Goal: Information Seeking & Learning: Learn about a topic

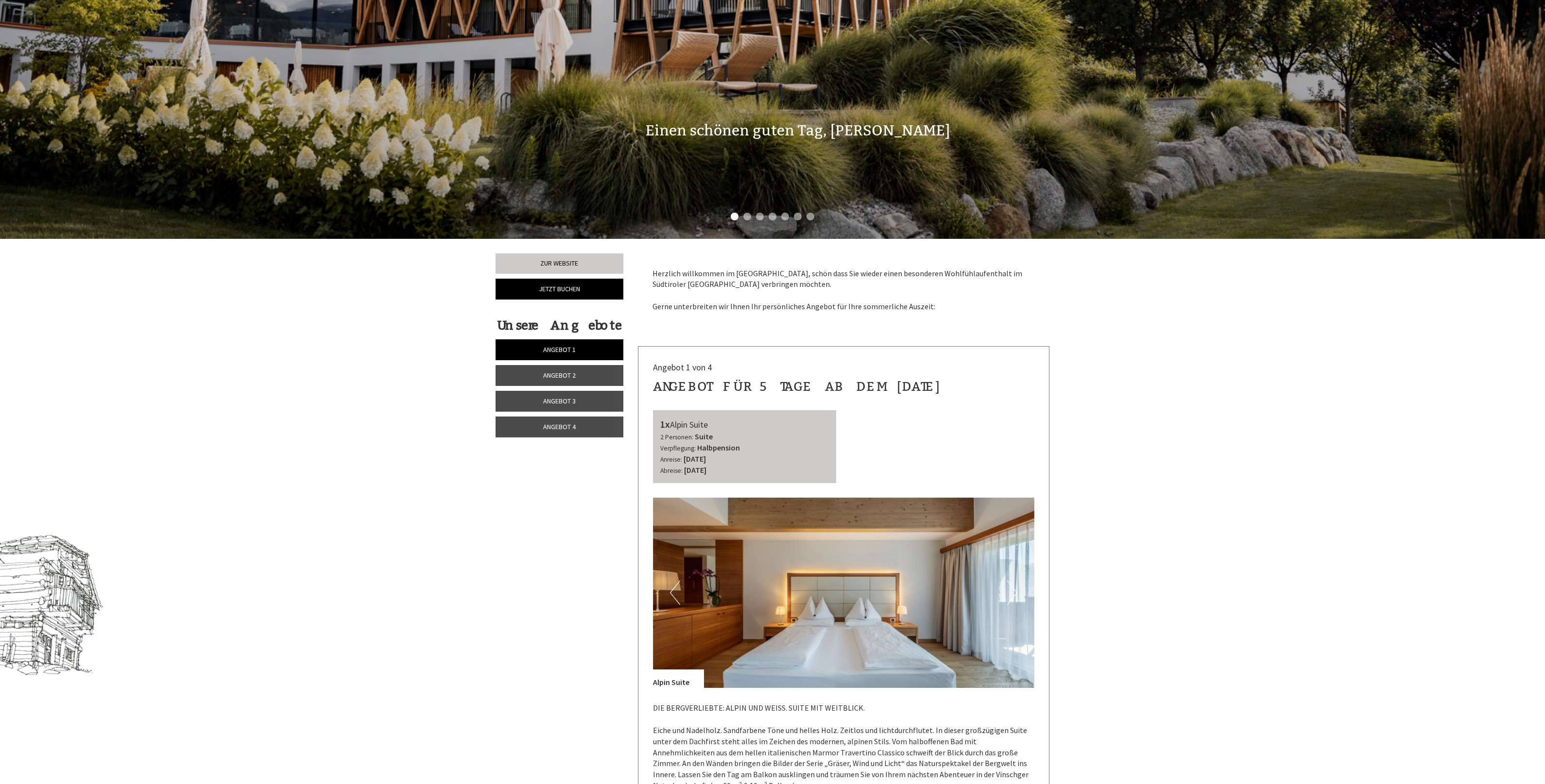
scroll to position [607, 0]
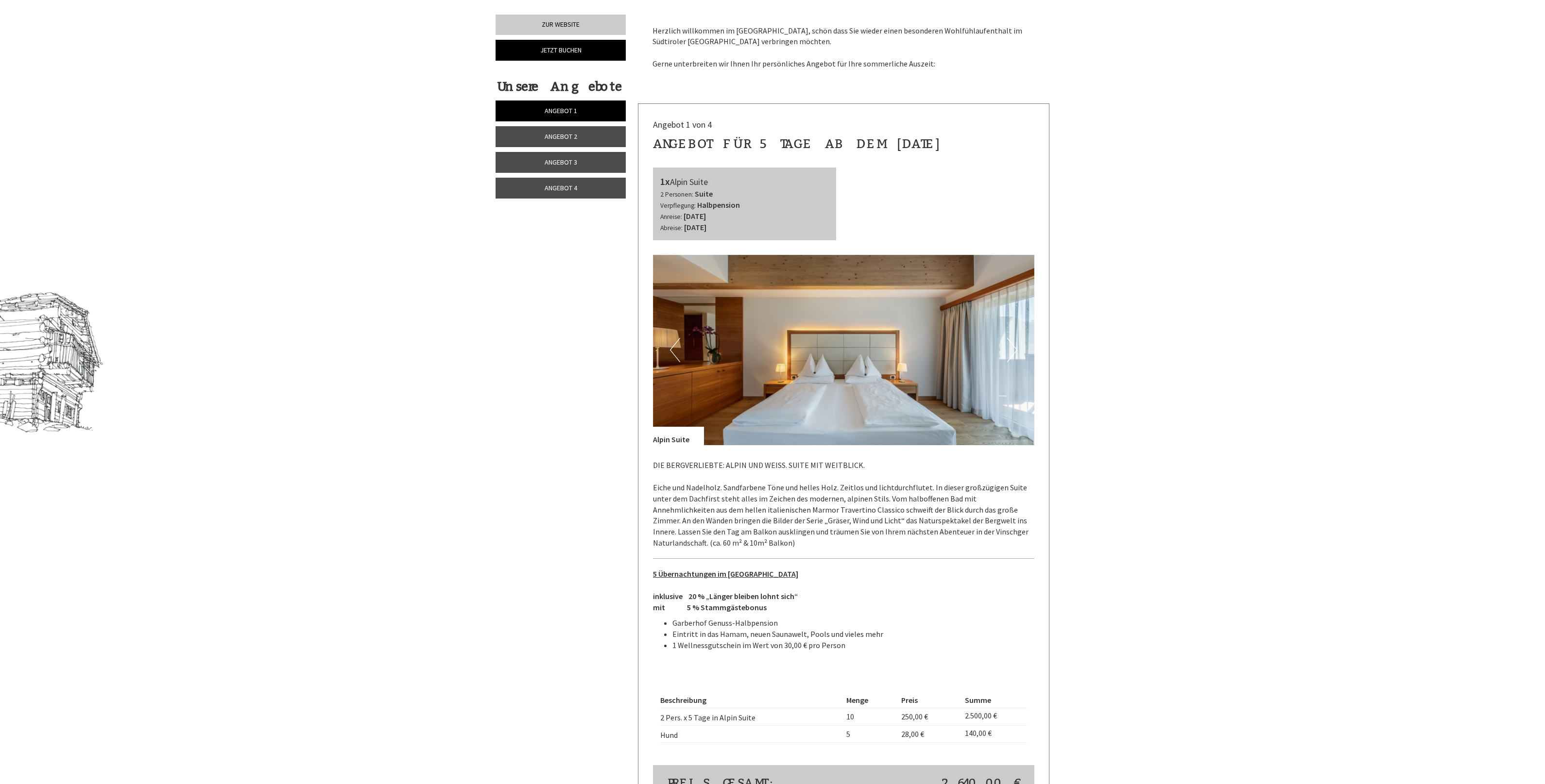
click at [583, 136] on link "Angebot 2" at bounding box center [560, 137] width 130 height 21
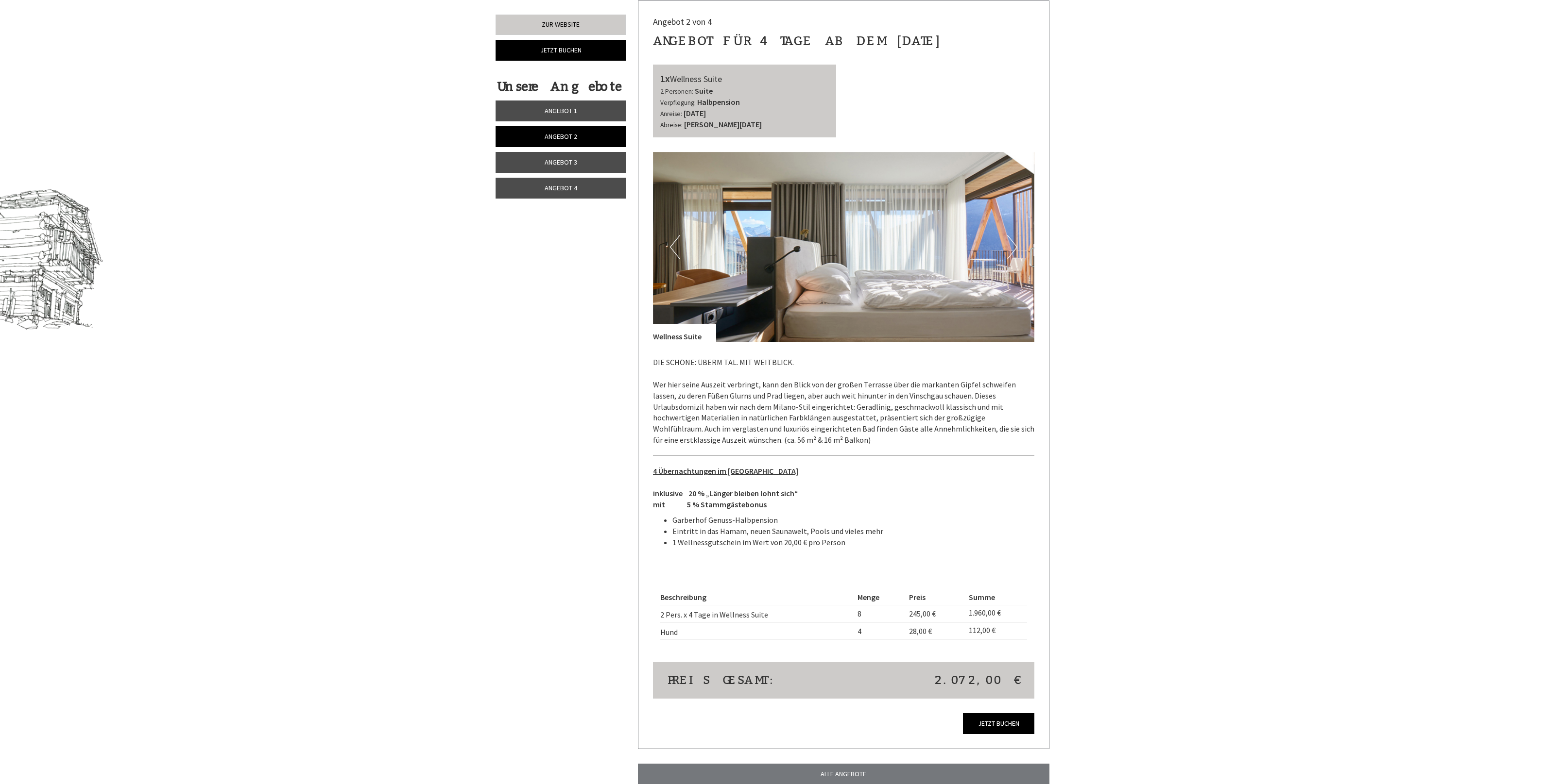
click at [557, 166] on span "Angebot 3" at bounding box center [561, 162] width 32 height 9
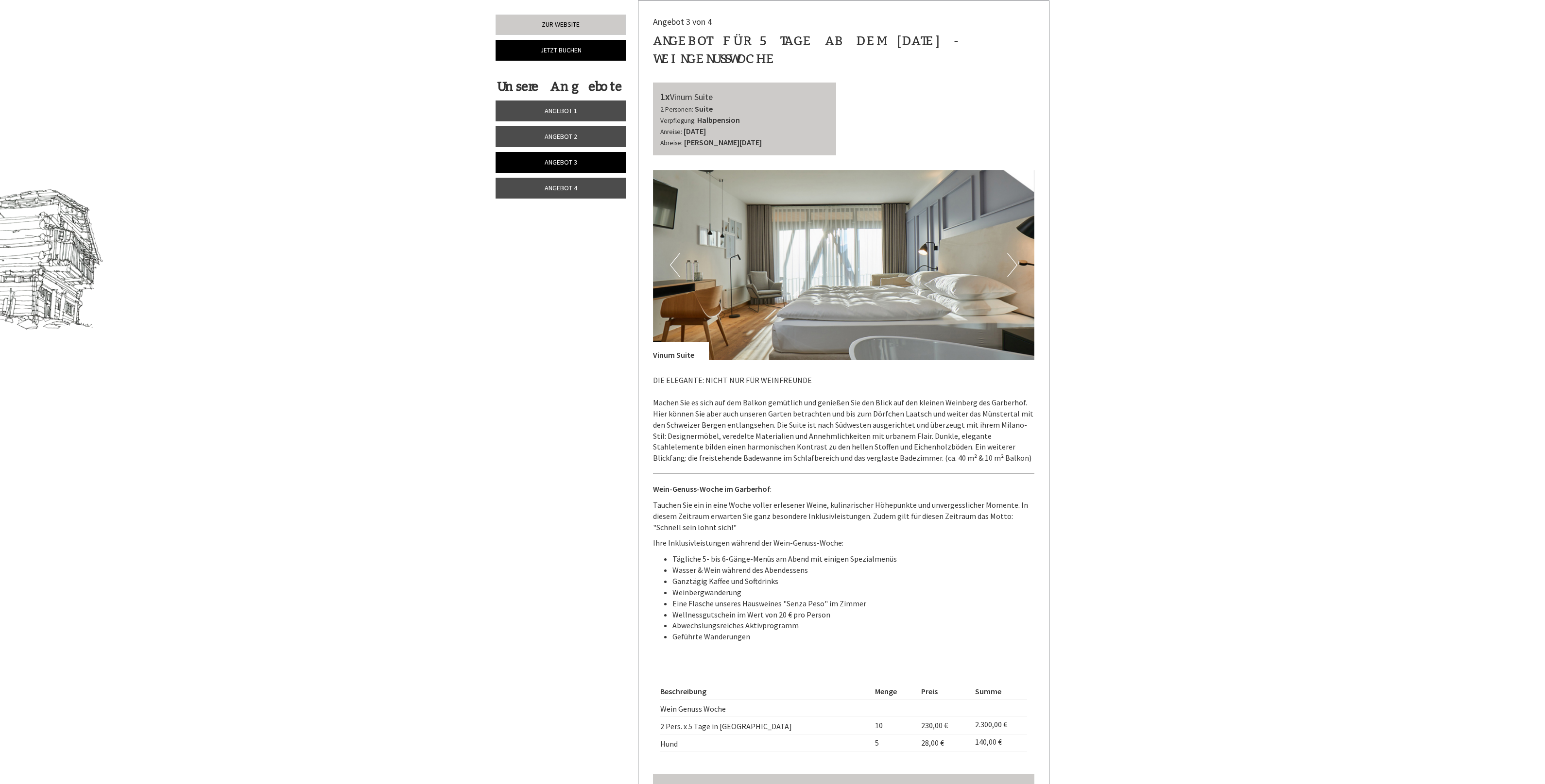
click at [554, 183] on link "Angebot 4" at bounding box center [560, 188] width 130 height 21
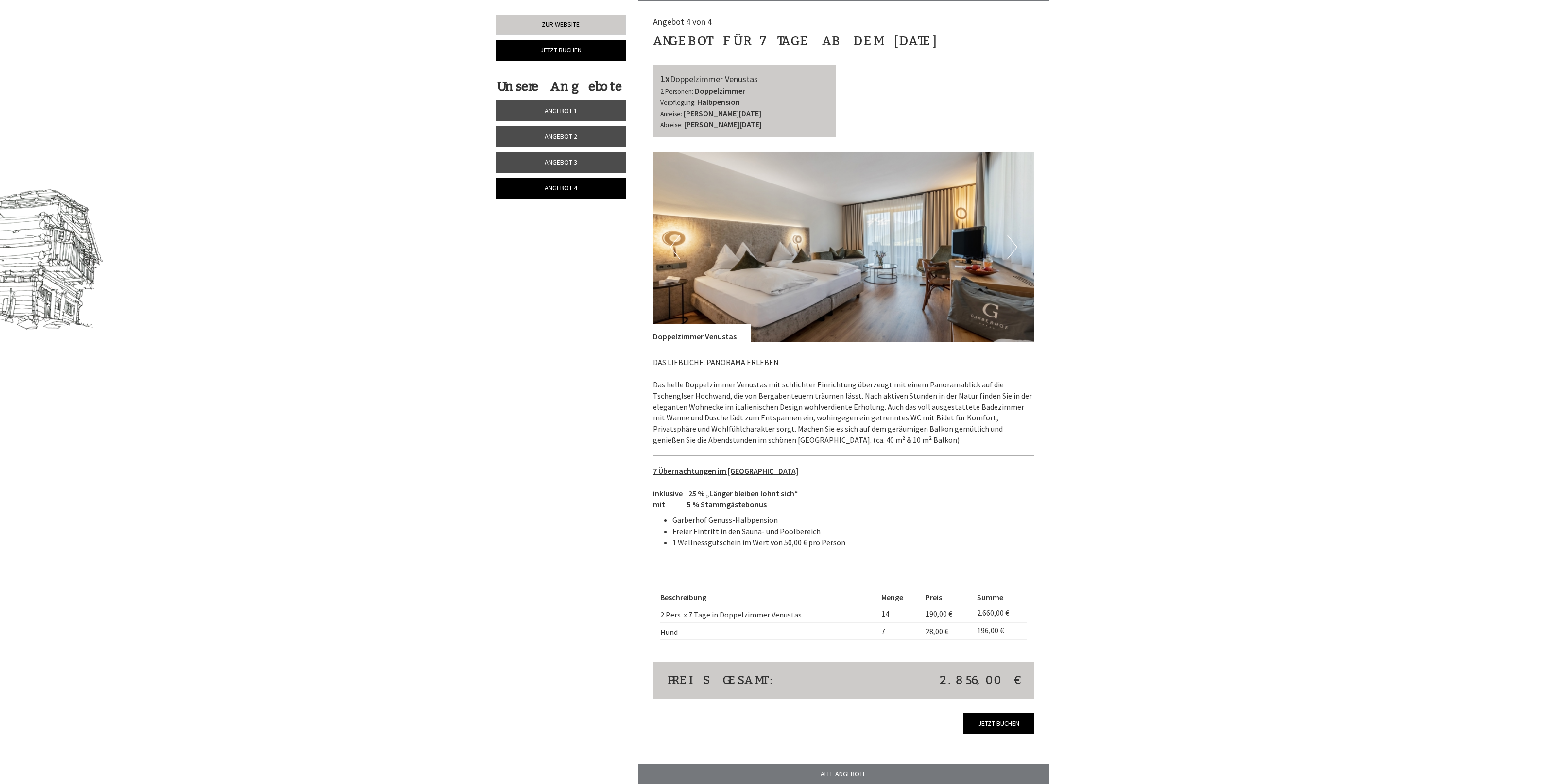
click at [550, 168] on link "Angebot 3" at bounding box center [560, 162] width 130 height 21
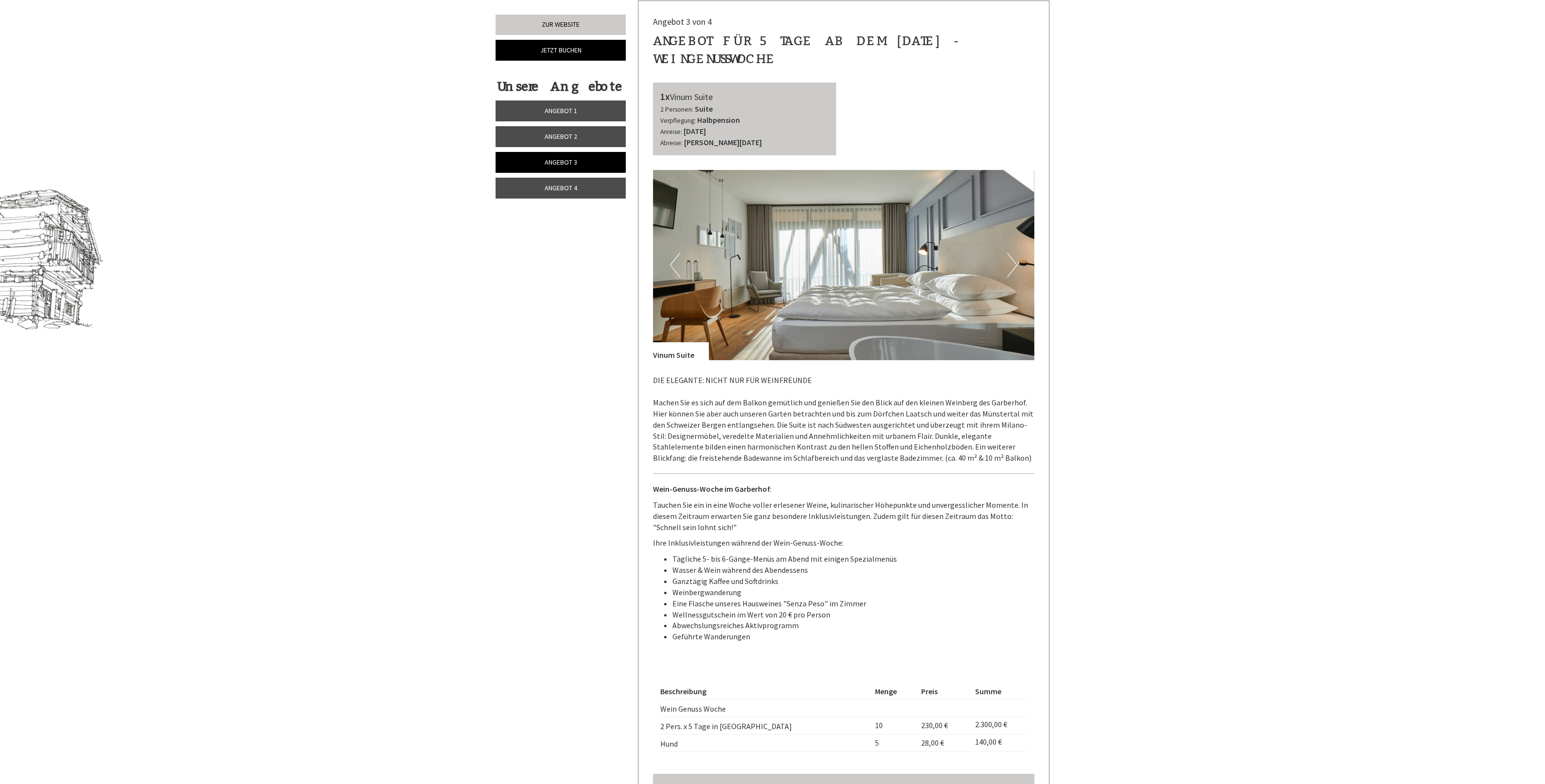
click at [564, 146] on link "Angebot 2" at bounding box center [560, 137] width 130 height 21
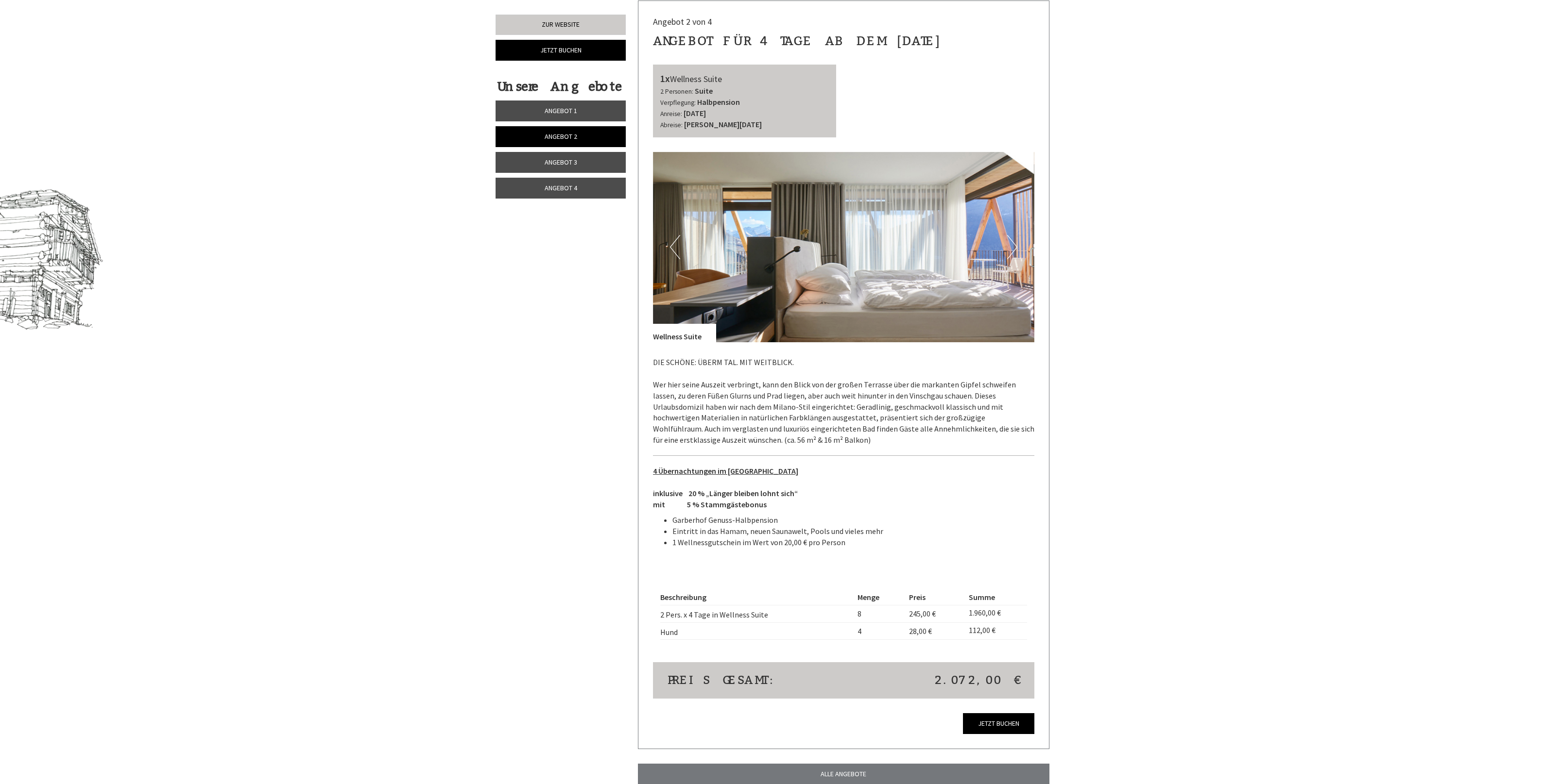
click at [548, 170] on link "Angebot 3" at bounding box center [560, 162] width 130 height 21
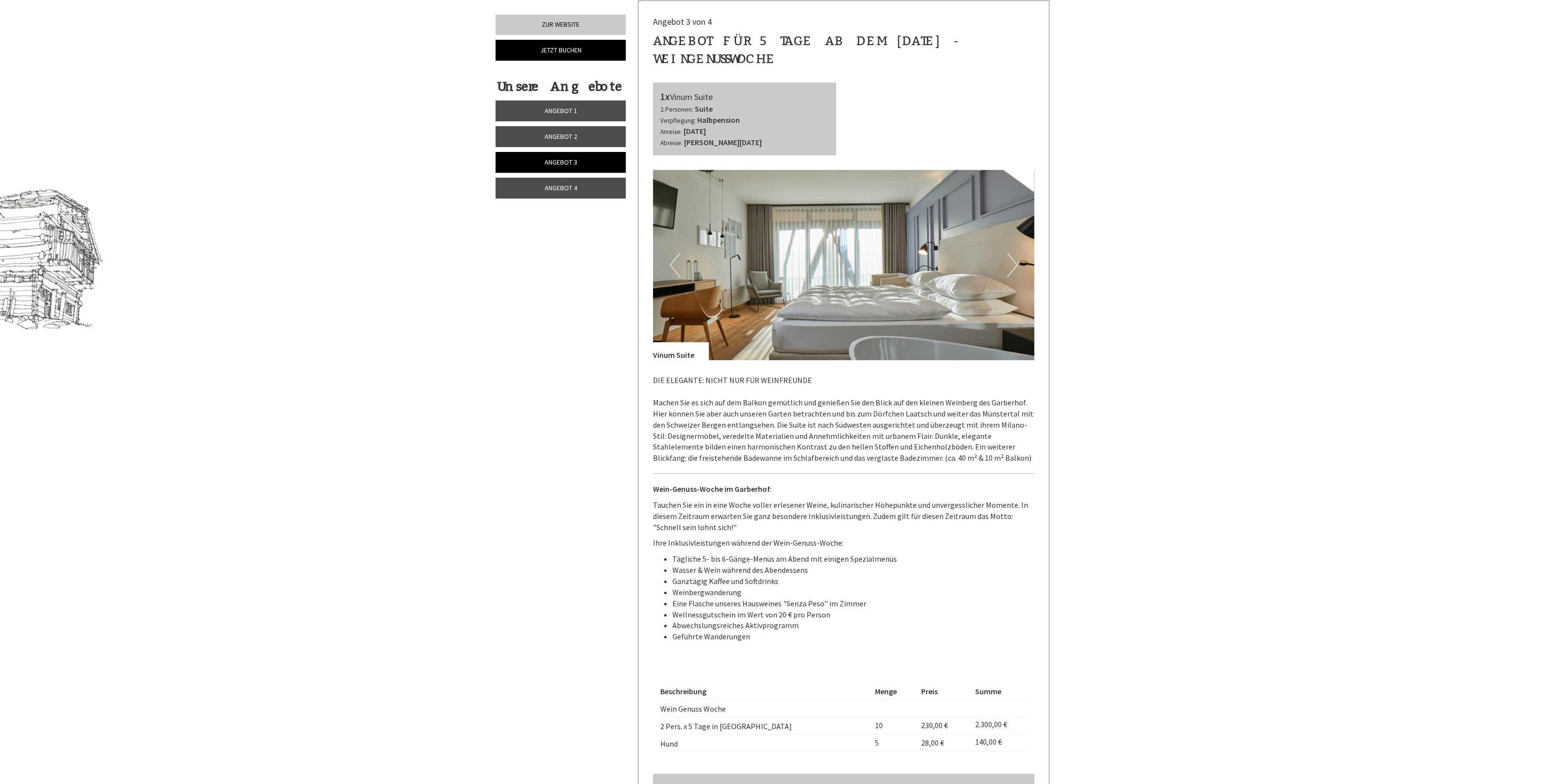
scroll to position [771, 0]
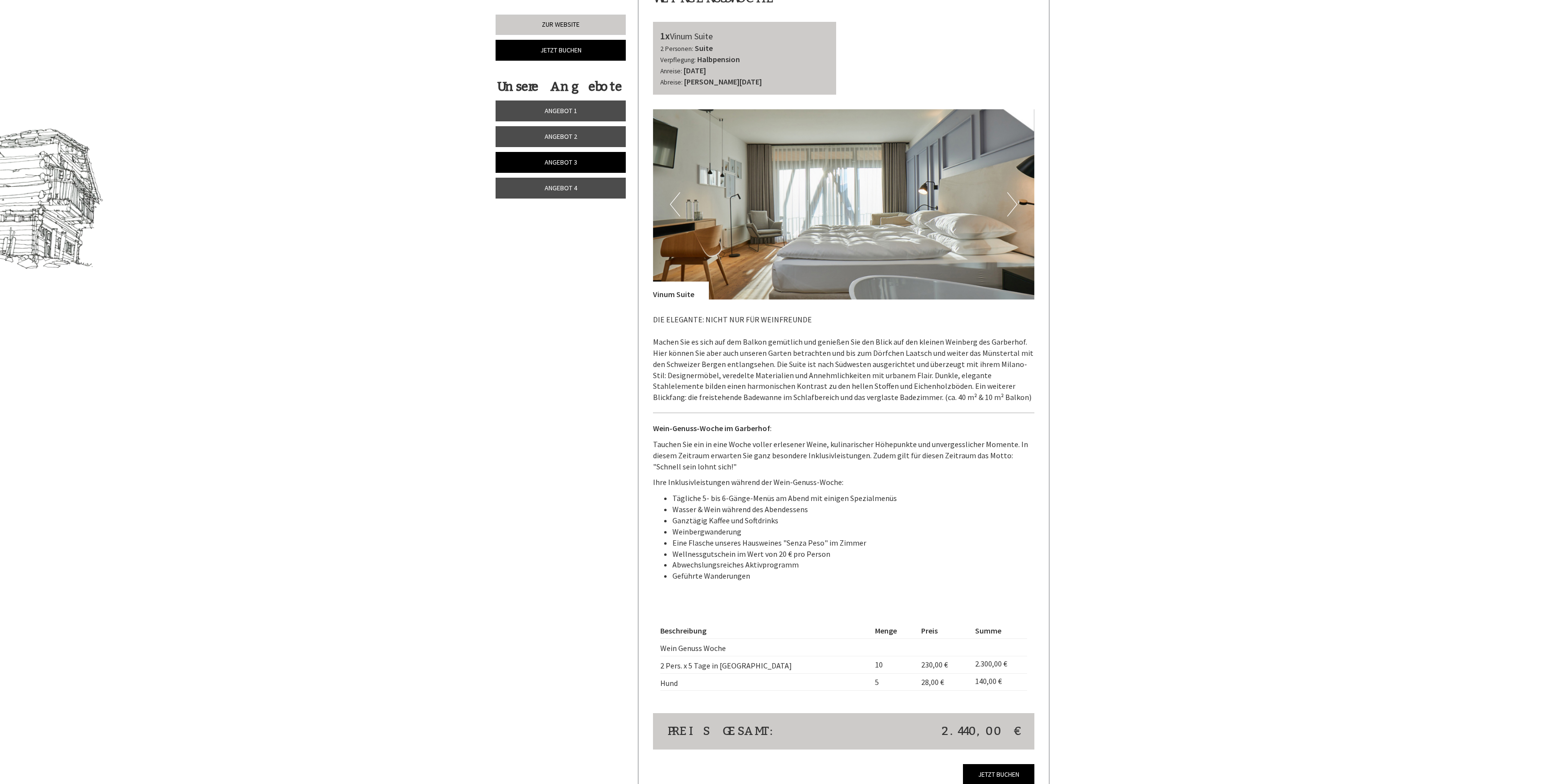
click at [557, 188] on span "Angebot 4" at bounding box center [561, 188] width 32 height 9
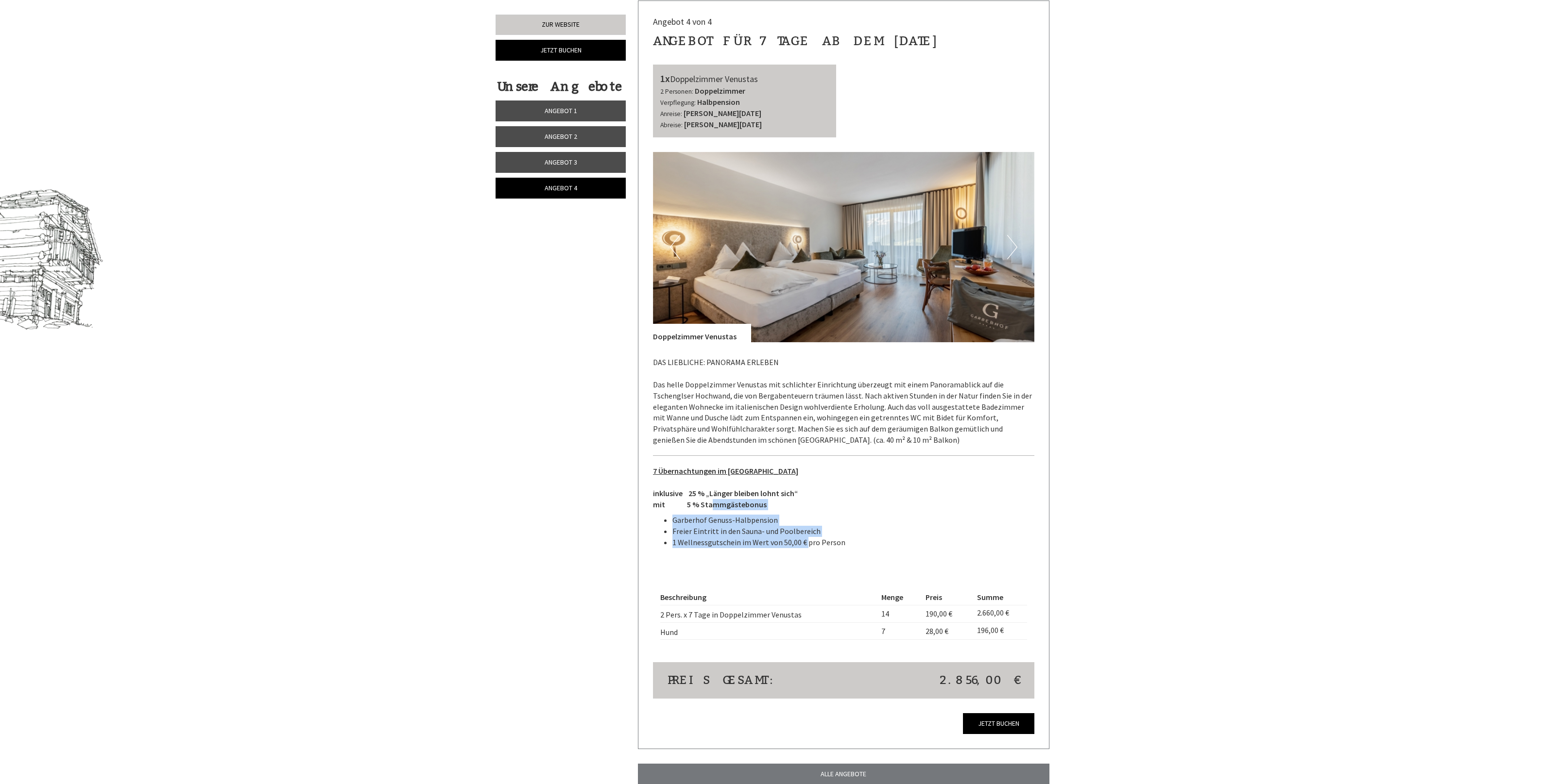
drag, startPoint x: 713, startPoint y: 506, endPoint x: 805, endPoint y: 551, distance: 102.4
click at [805, 551] on div "DAS LIEBLICHE: PANORAMA ERLEBEN Das helle Doppelzimmer Venustas mit schlichter …" at bounding box center [844, 455] width 382 height 225
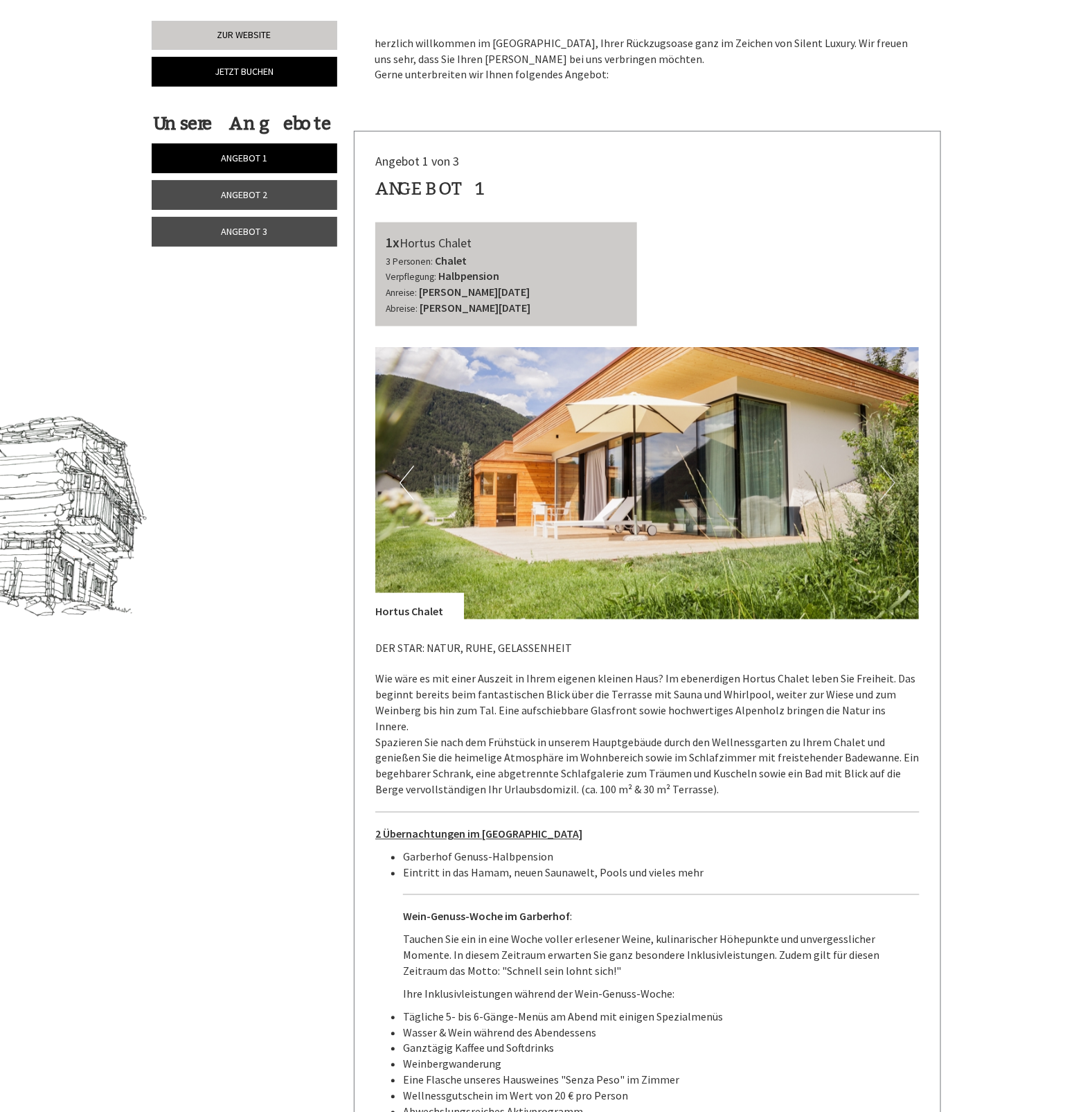
scroll to position [867, 0]
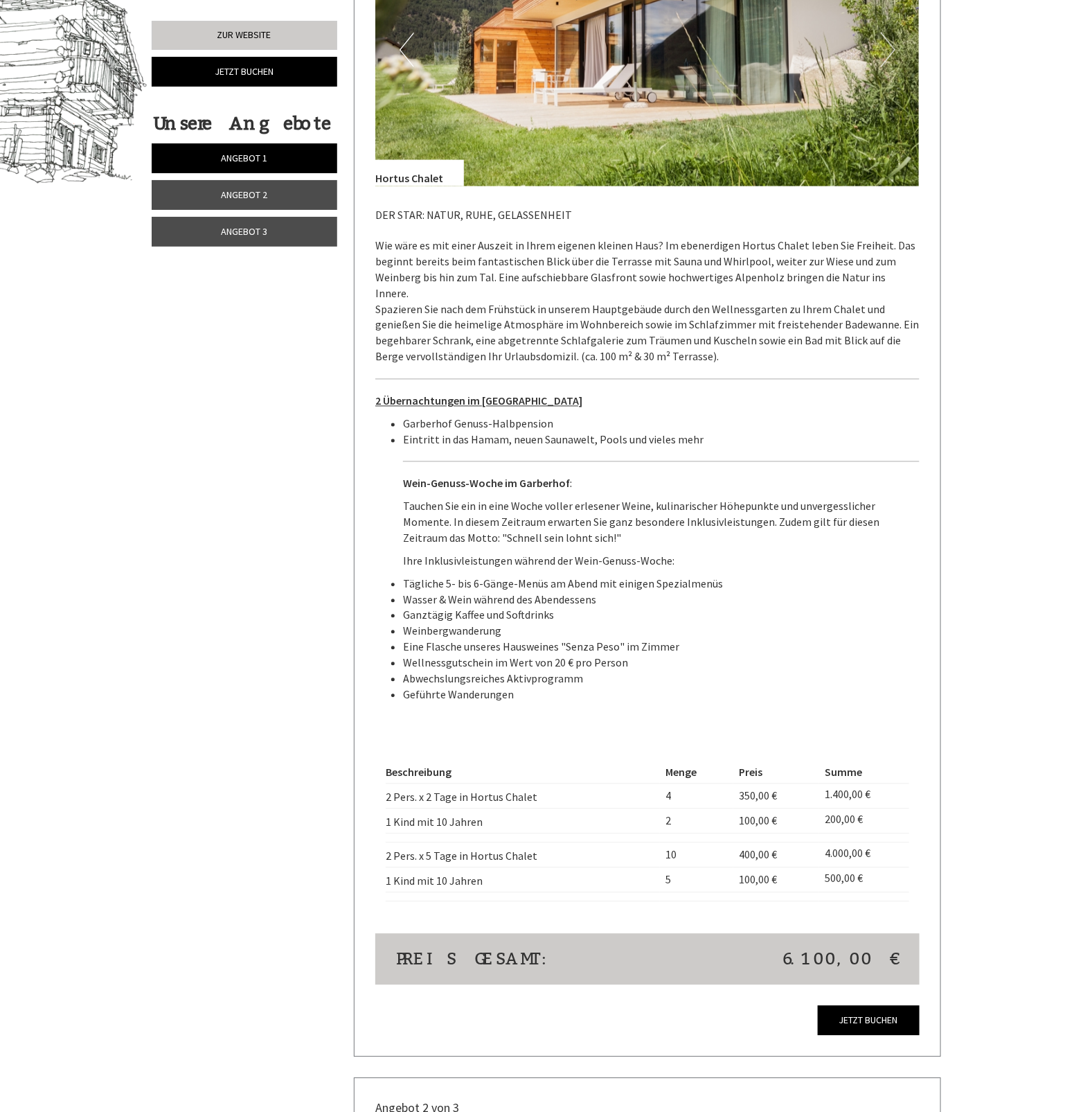
click at [215, 237] on link "Angebot 3" at bounding box center [244, 232] width 186 height 30
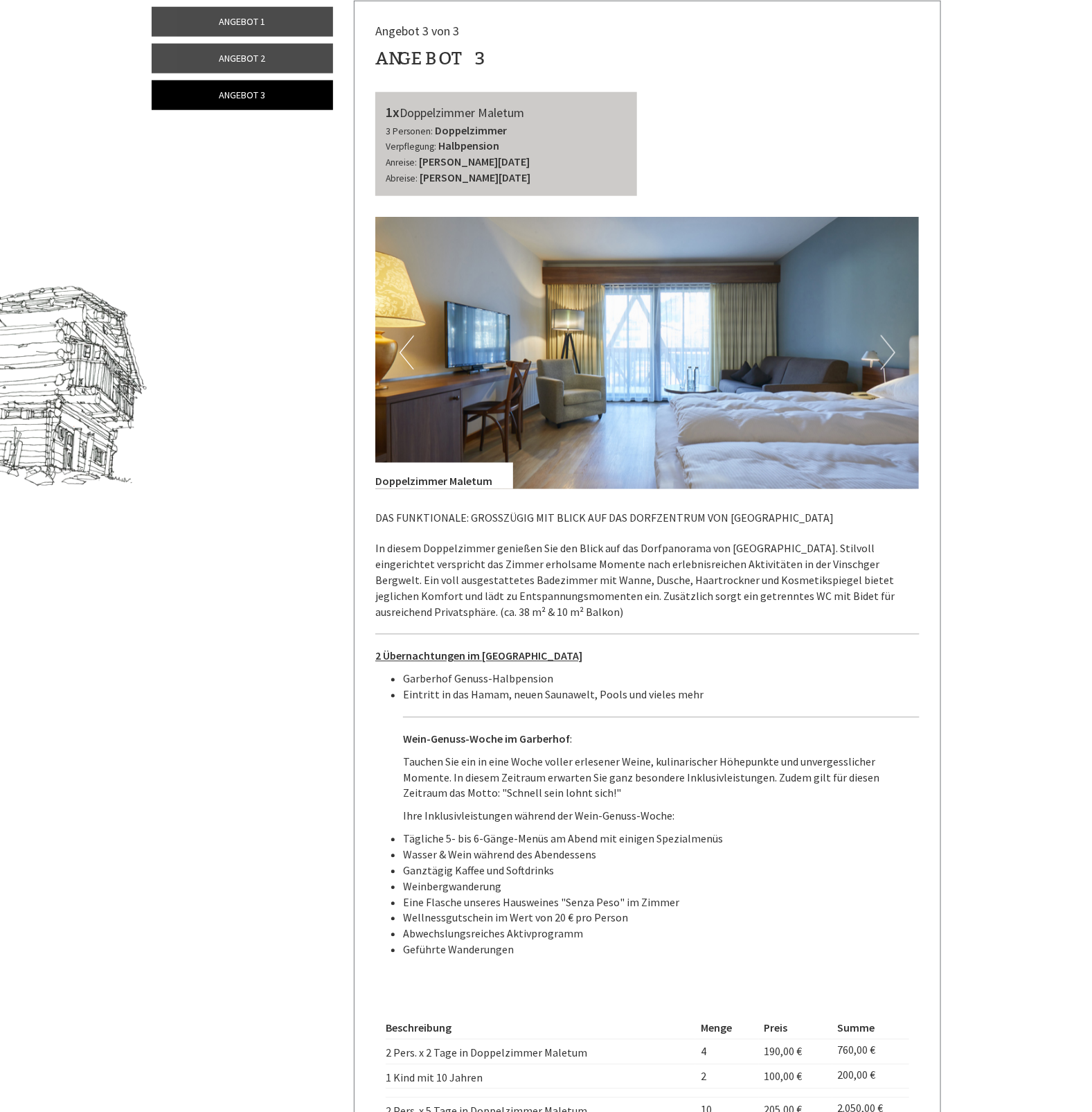
scroll to position [997, 0]
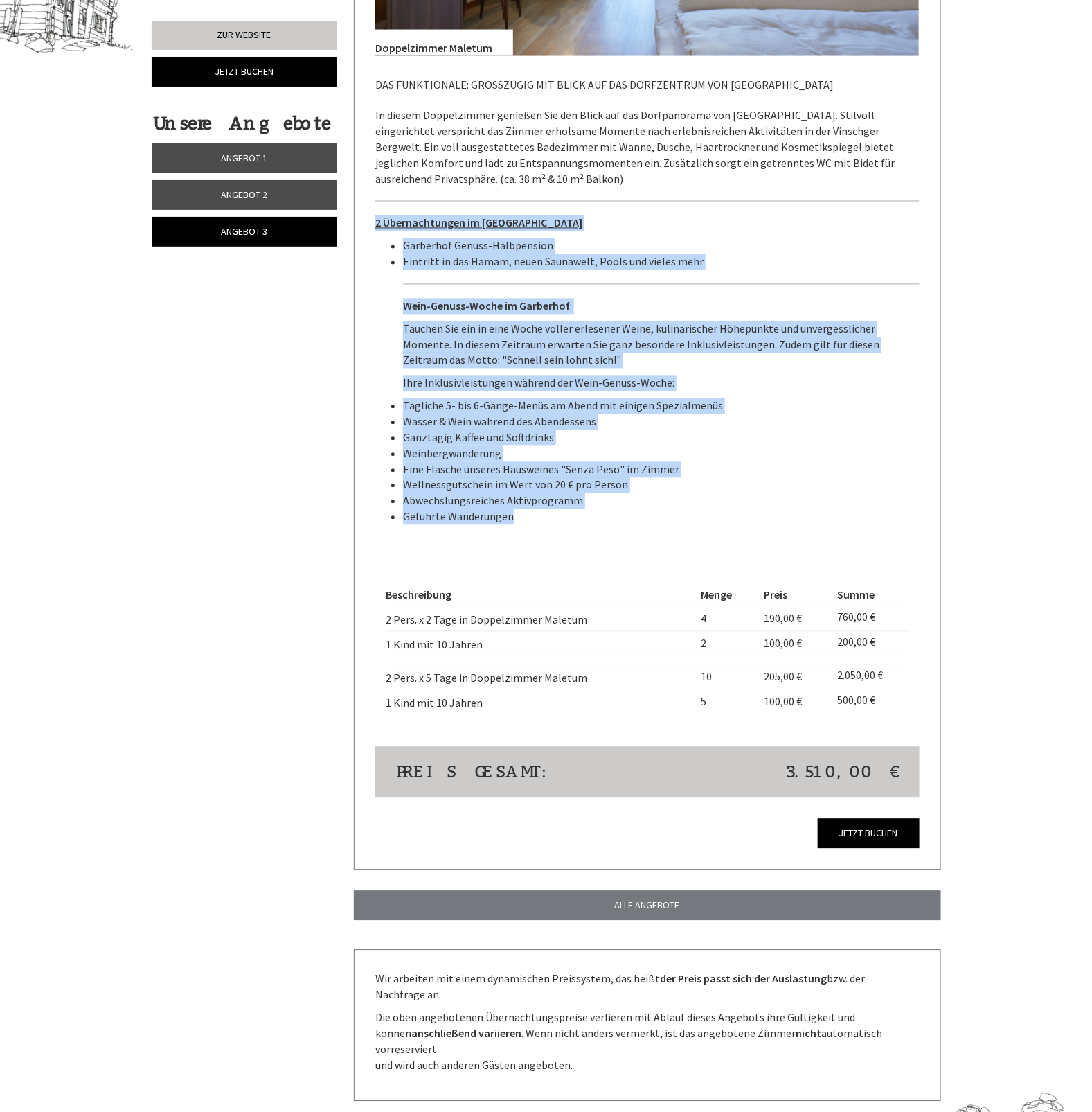
drag, startPoint x: 552, startPoint y: 520, endPoint x: 378, endPoint y: 229, distance: 339.1
click at [378, 229] on div "DAS FUNKTIONALE: GROSSZÜGIG MIT BLICK AUF DAS DORFZENTRUM VON MALS In diesem Do…" at bounding box center [647, 305] width 545 height 497
copy div "2 Übernachtungen im Garberhof Garberhof Genuss-Halbpension Eintritt in das Hama…"
